Goal: Information Seeking & Learning: Learn about a topic

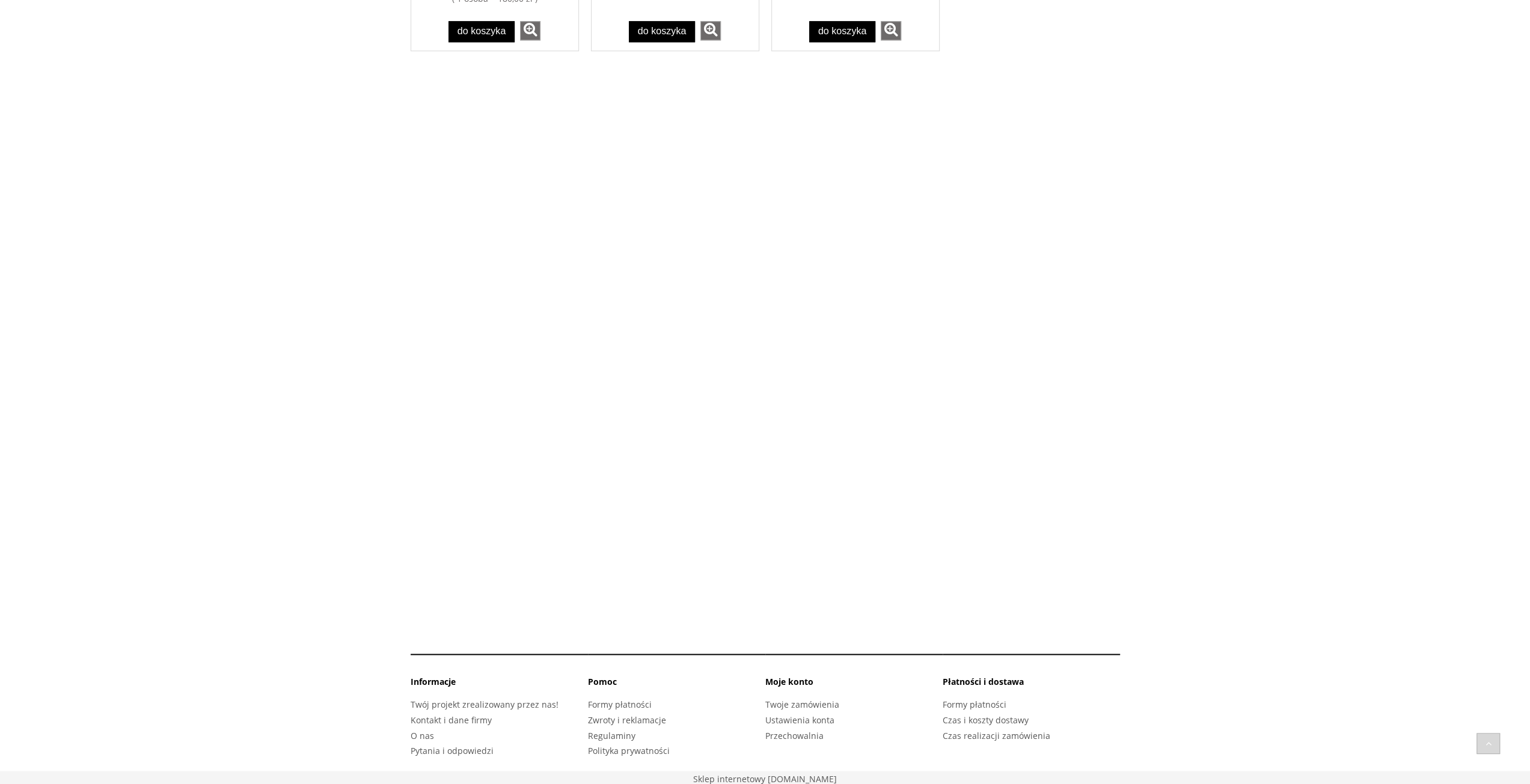
scroll to position [1443, 0]
click at [622, 692] on li "Pomoc" at bounding box center [676, 686] width 178 height 21
click at [622, 699] on link "Formy płatności" at bounding box center [619, 704] width 64 height 11
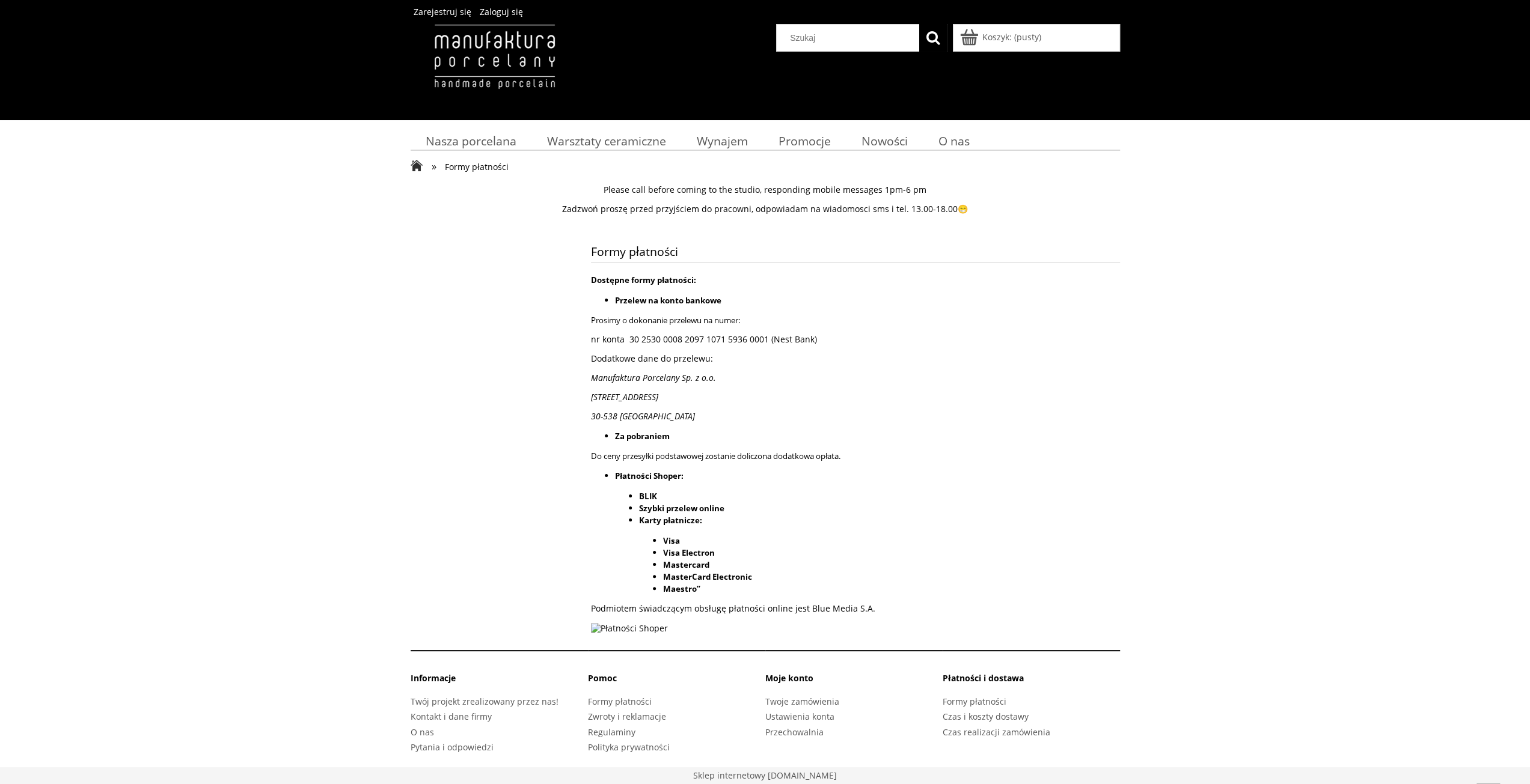
scroll to position [6, 0]
click at [1000, 698] on link "Formy płatności" at bounding box center [974, 701] width 64 height 11
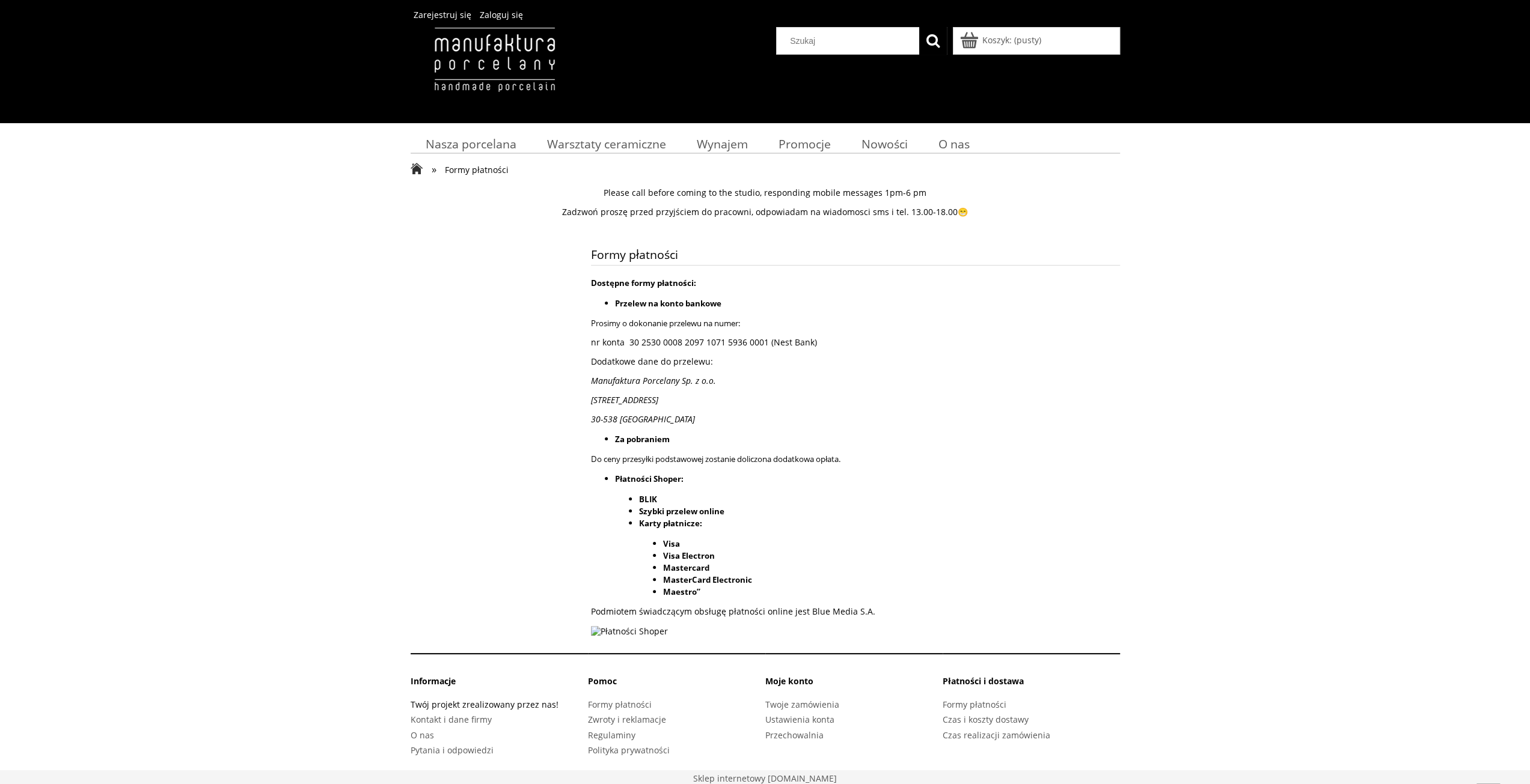
click at [441, 711] on link "Twój projekt zrealizowany przez nas!" at bounding box center [484, 704] width 148 height 11
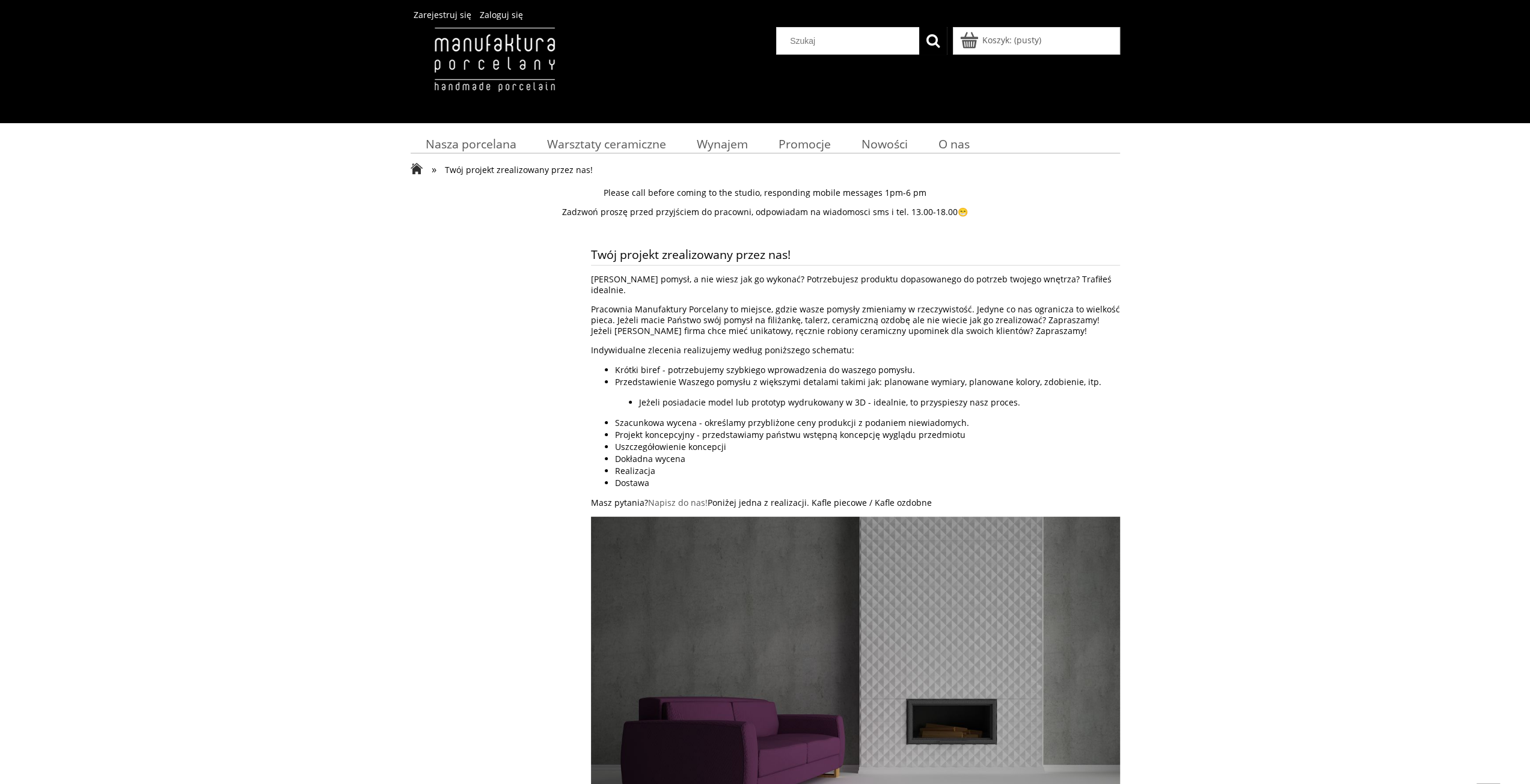
click at [489, 68] on img at bounding box center [494, 72] width 168 height 90
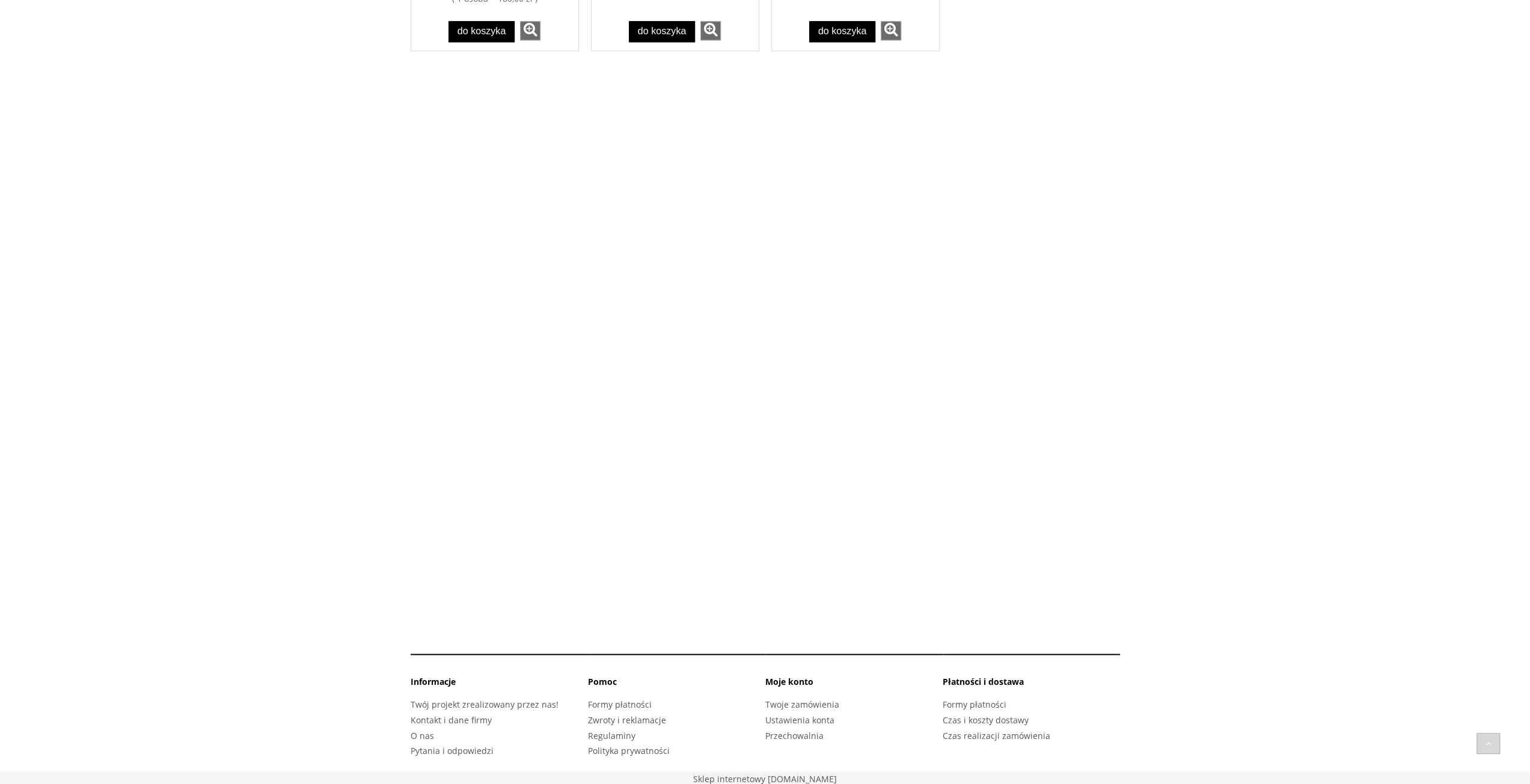
scroll to position [1443, 0]
click at [1016, 717] on link "Czas i koszty dostawy" at bounding box center [986, 720] width 86 height 11
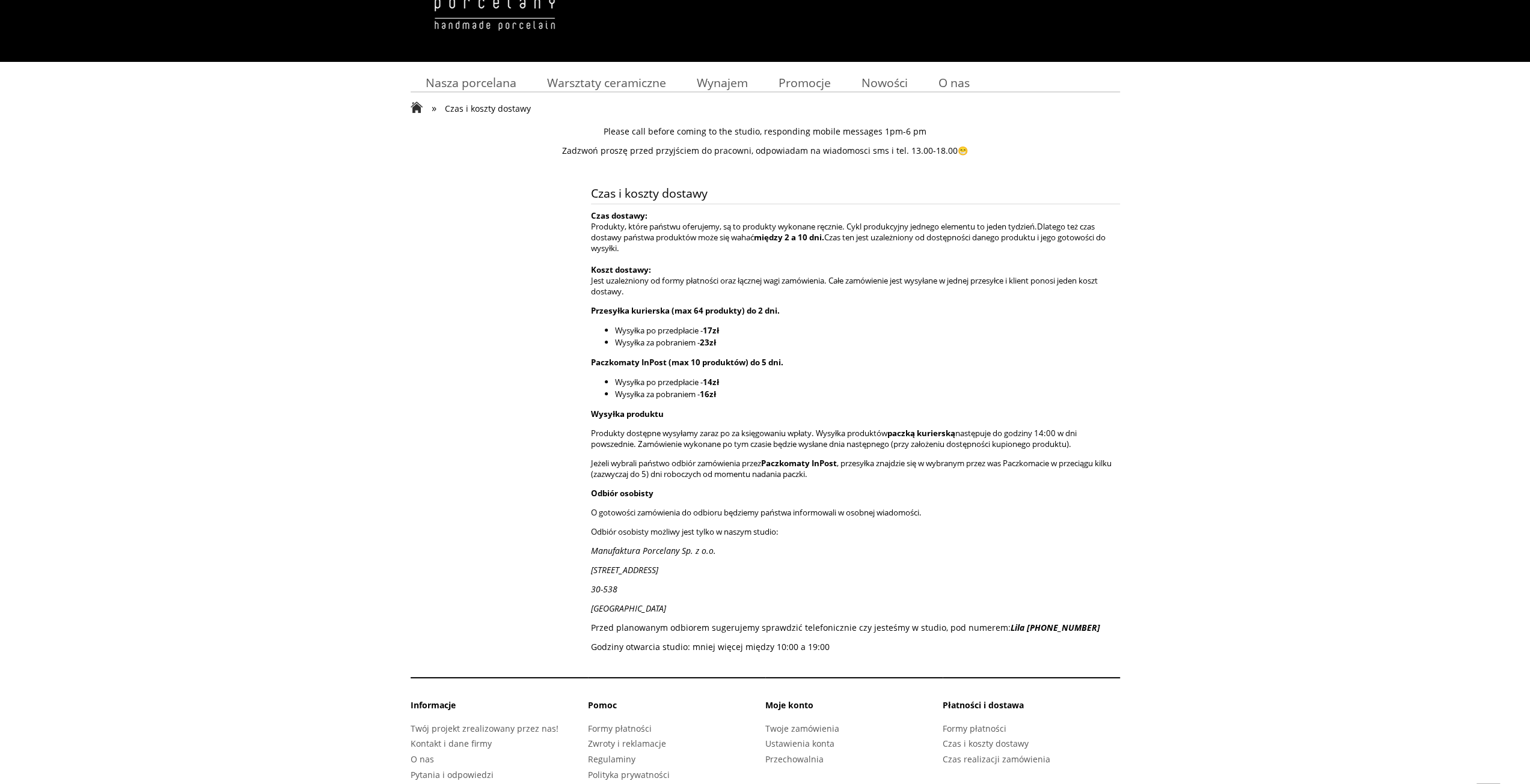
scroll to position [89, 0]
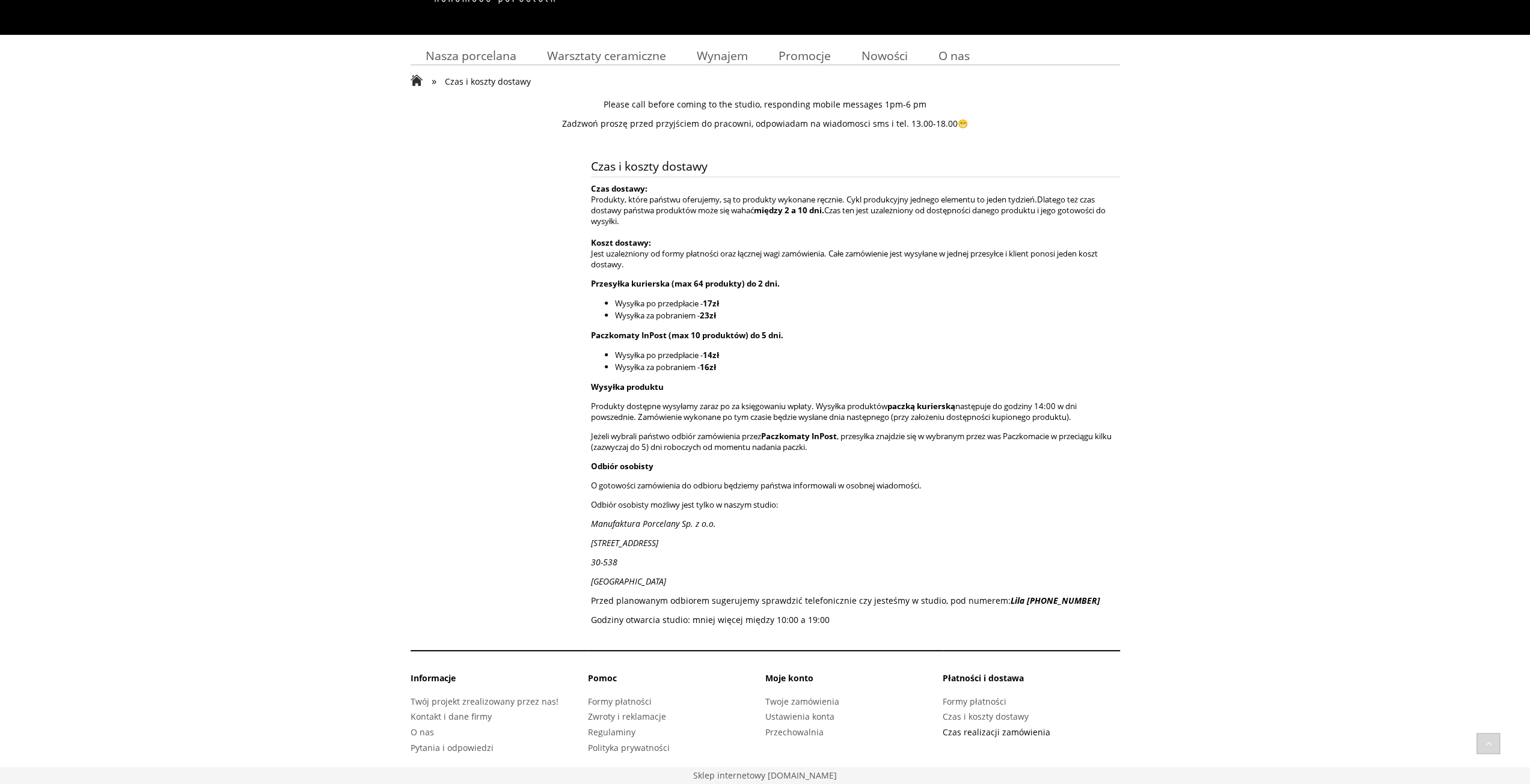
click at [1028, 731] on link "Czas realizacji zamówienia" at bounding box center [997, 732] width 107 height 11
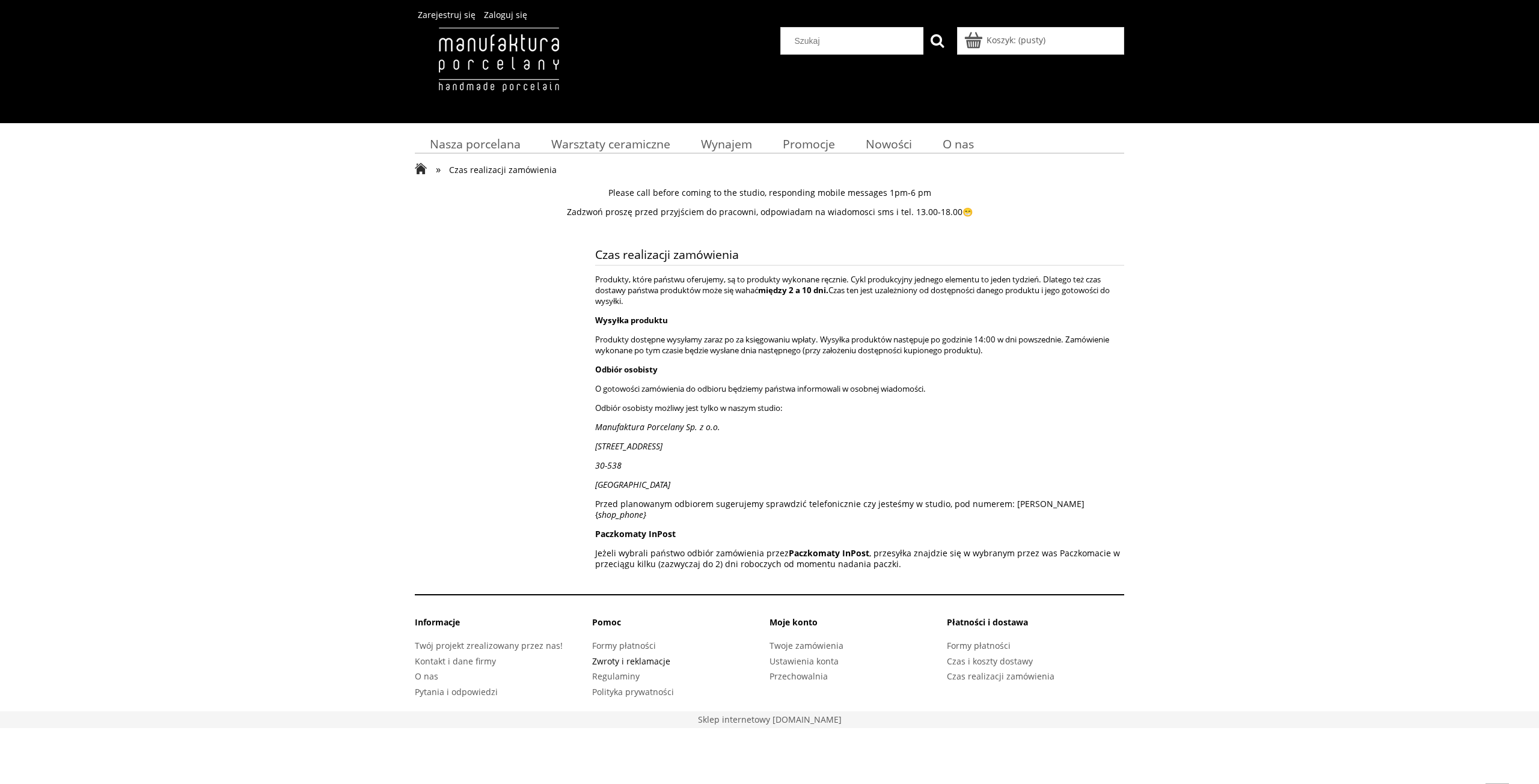
click at [658, 655] on link "Zwroty i reklamacje" at bounding box center [631, 661] width 78 height 11
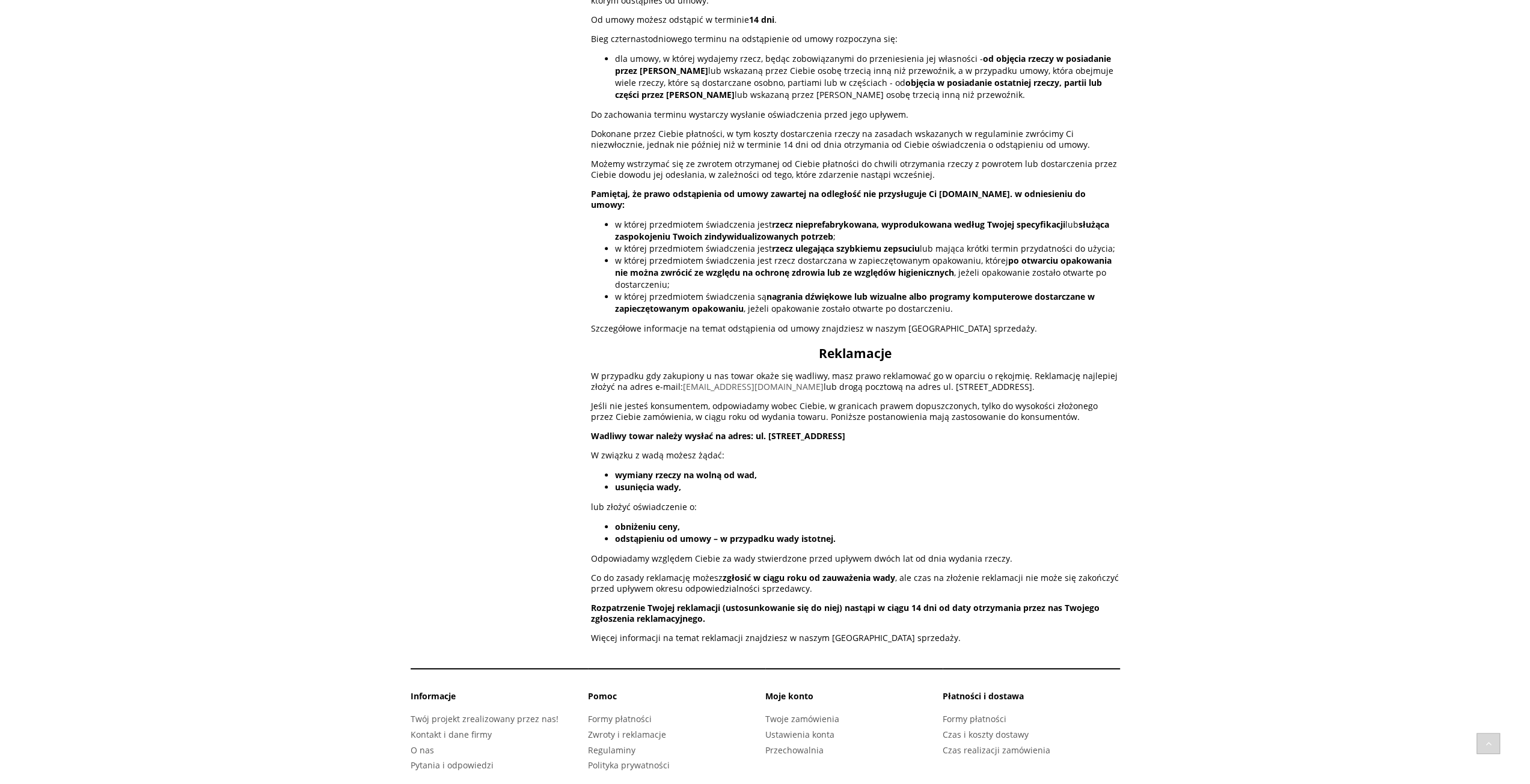
scroll to position [620, 0]
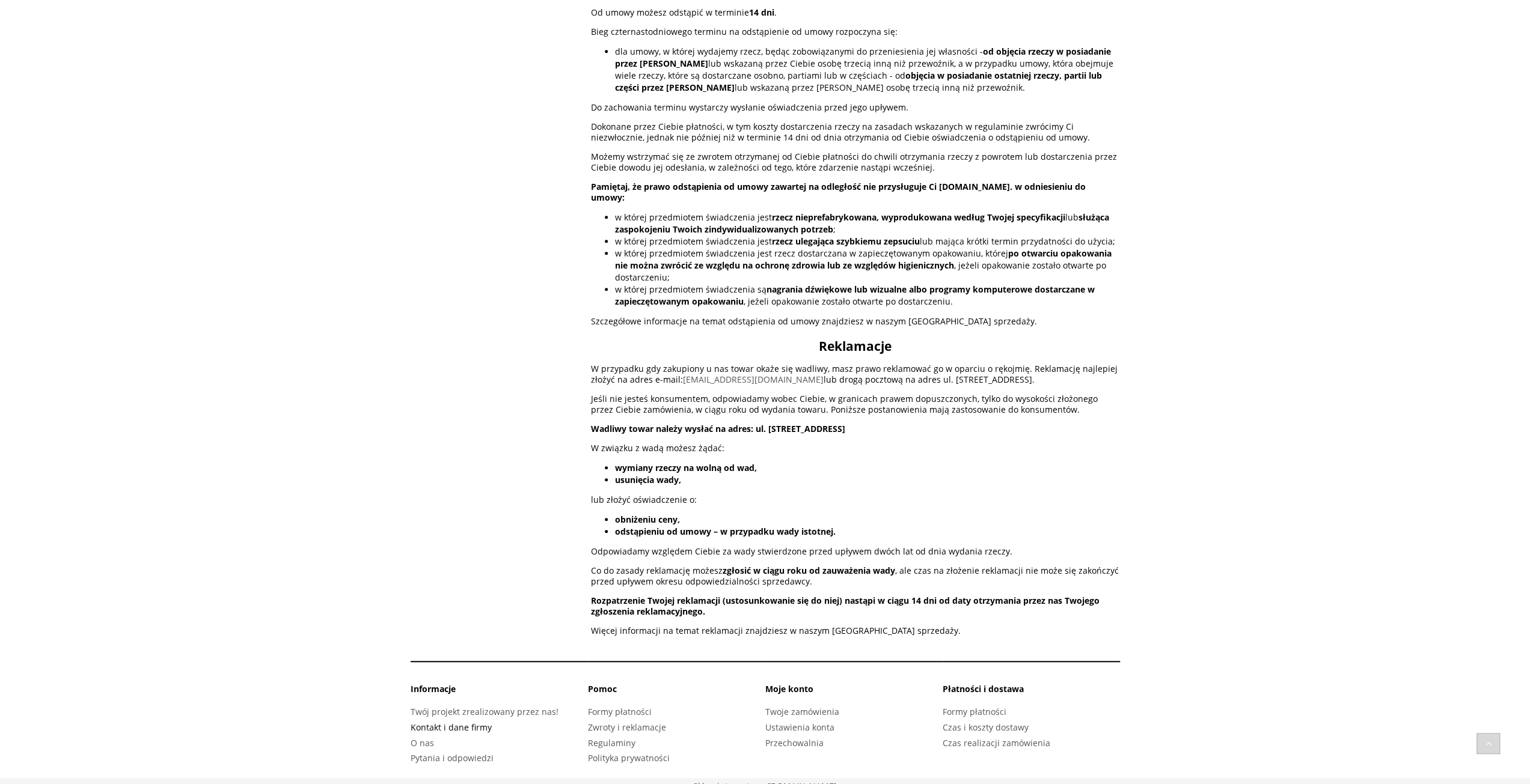
click at [462, 722] on link "Kontakt i dane firmy" at bounding box center [451, 727] width 81 height 11
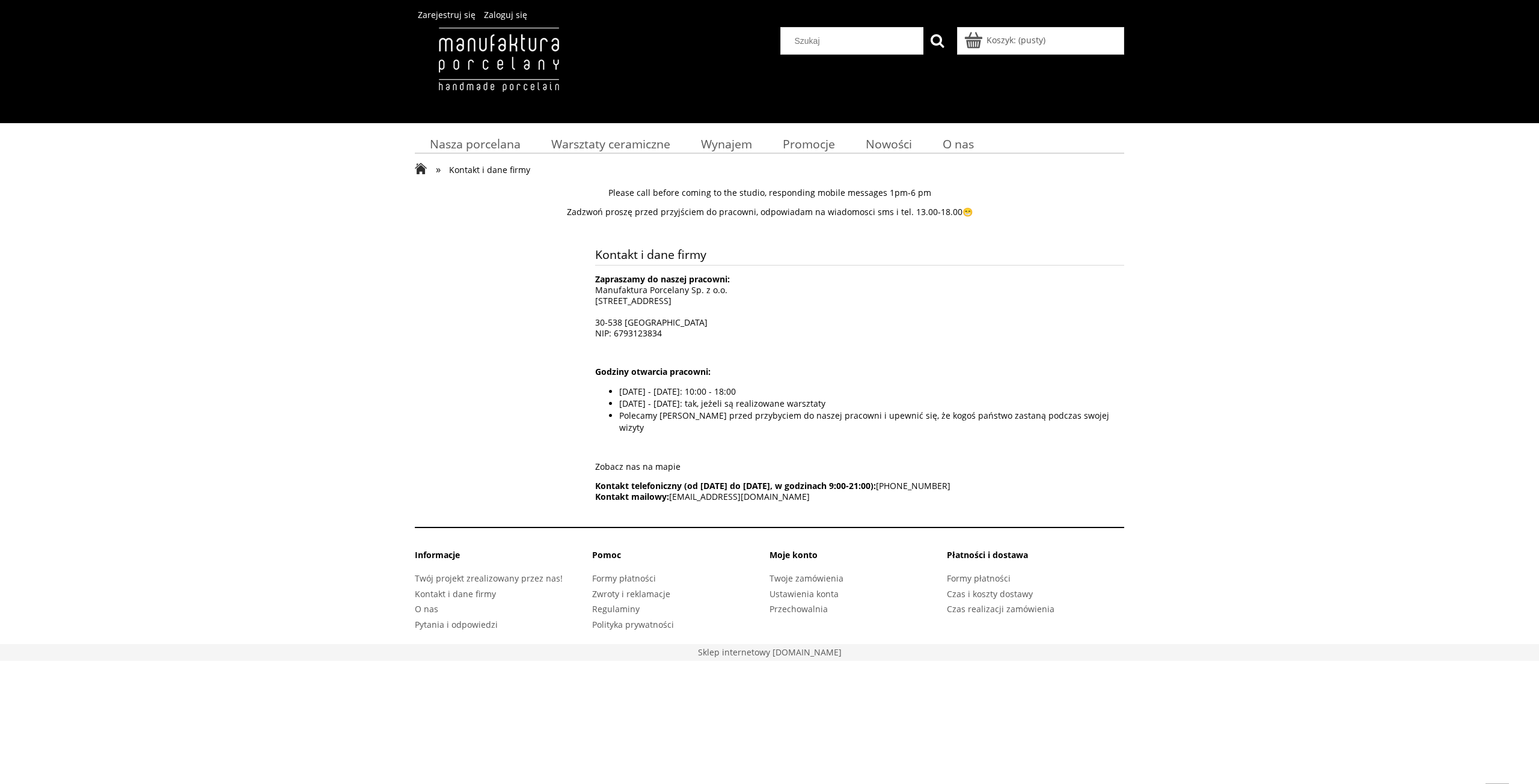
click at [544, 55] on img at bounding box center [499, 72] width 168 height 90
